Goal: Navigation & Orientation: Understand site structure

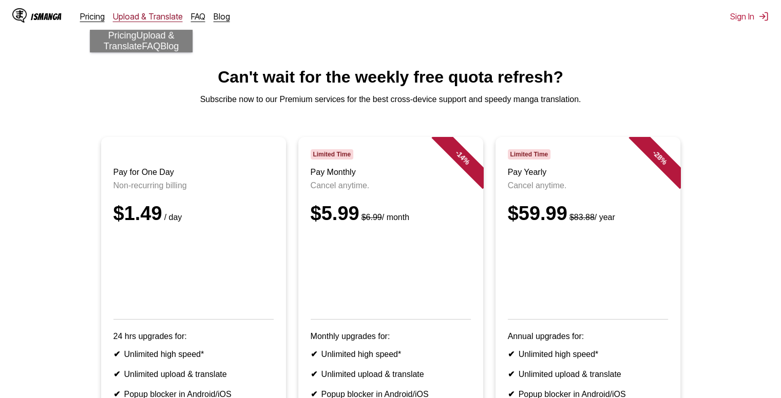
click at [141, 20] on link "Upload & Translate" at bounding box center [148, 16] width 70 height 10
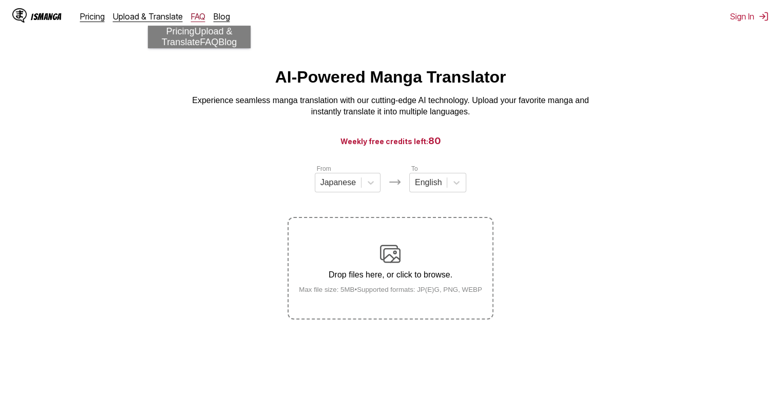
click at [199, 15] on link "FAQ" at bounding box center [198, 16] width 14 height 10
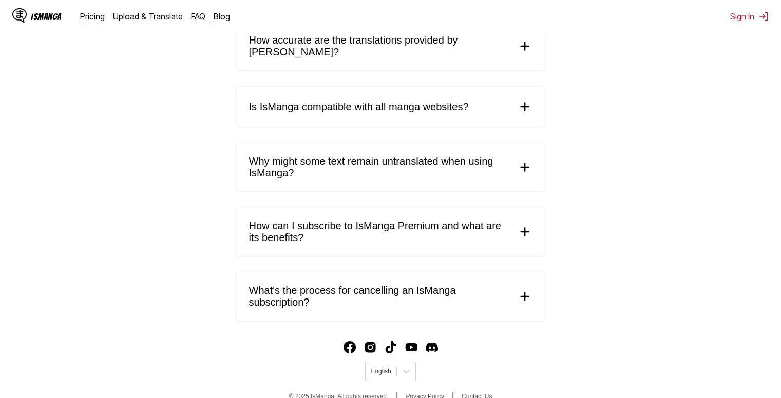
scroll to position [513, 0]
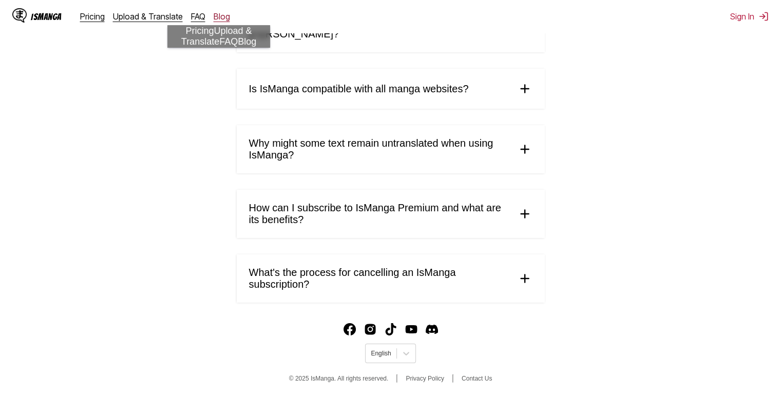
click at [219, 15] on link "Blog" at bounding box center [222, 16] width 16 height 10
